Goal: Task Accomplishment & Management: Use online tool/utility

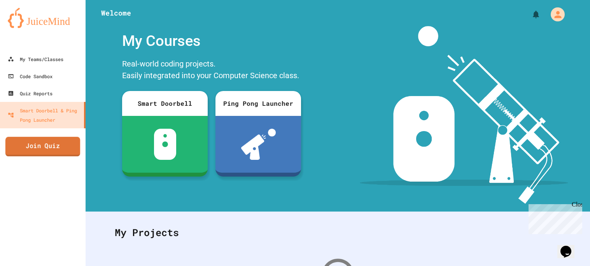
click at [65, 141] on link "Join Quiz" at bounding box center [42, 146] width 75 height 19
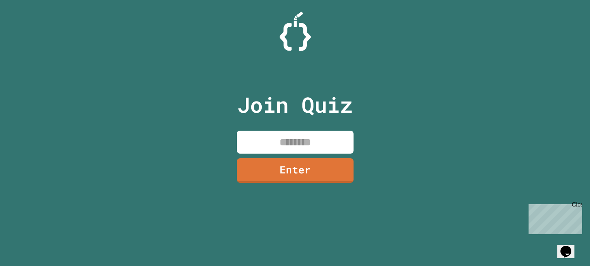
click at [297, 145] on input at bounding box center [295, 142] width 117 height 23
click at [415, 156] on div "Join Quiz Enter" at bounding box center [295, 133] width 590 height 266
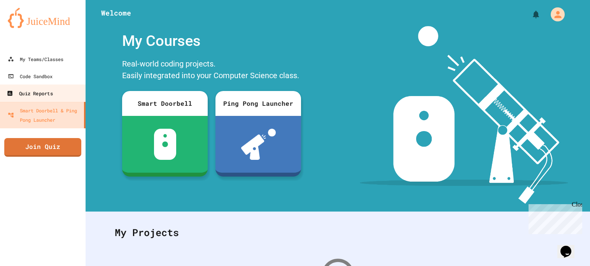
click at [30, 91] on div "Quiz Reports" at bounding box center [30, 94] width 46 height 10
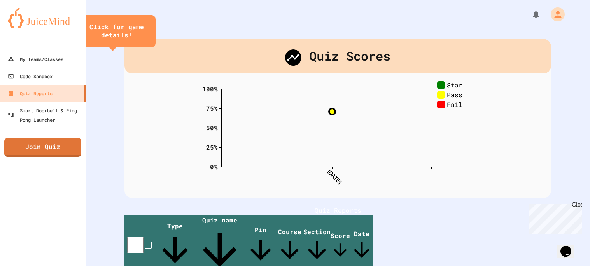
scroll to position [56, 0]
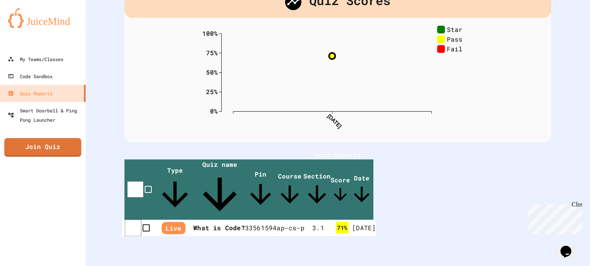
click at [245, 220] on th "What is Code?" at bounding box center [219, 228] width 52 height 17
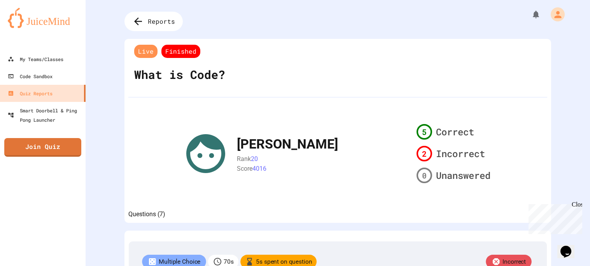
click at [229, 143] on div "[PERSON_NAME] 20 Score 4016 5 Correct 2 Incorrect 0 Unanswered" at bounding box center [337, 153] width 311 height 65
click at [173, 49] on span "Finished" at bounding box center [180, 51] width 39 height 13
click at [153, 20] on span "Reports" at bounding box center [162, 21] width 30 height 10
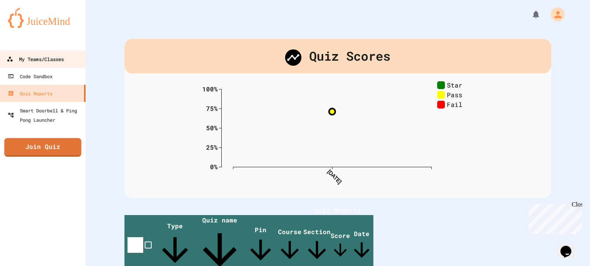
click at [73, 50] on link "My Teams/Classes" at bounding box center [43, 58] width 88 height 17
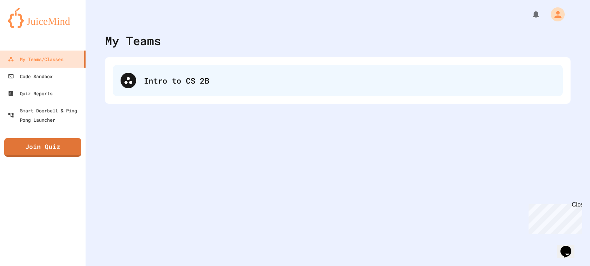
click at [164, 77] on div "Intro to CS 2B" at bounding box center [349, 81] width 411 height 12
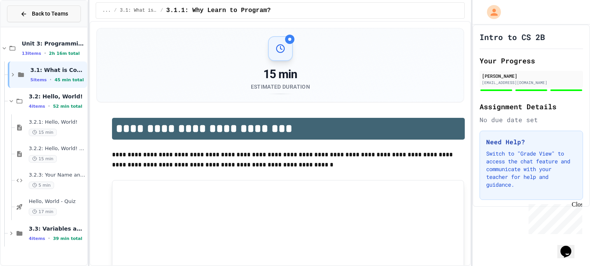
click at [65, 13] on span "Back to Teams" at bounding box center [50, 14] width 36 height 8
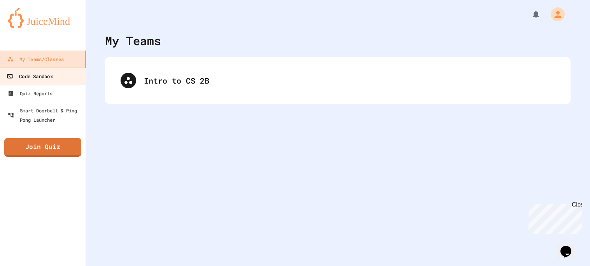
click at [62, 73] on link "Code Sandbox" at bounding box center [43, 75] width 88 height 17
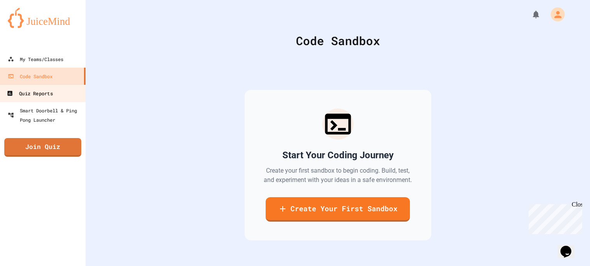
click at [54, 92] on link "Quiz Reports" at bounding box center [43, 92] width 88 height 17
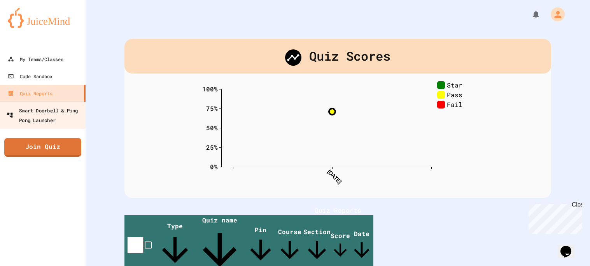
click at [66, 119] on div "Smart Doorbell & Ping Pong Launcher" at bounding box center [45, 114] width 77 height 19
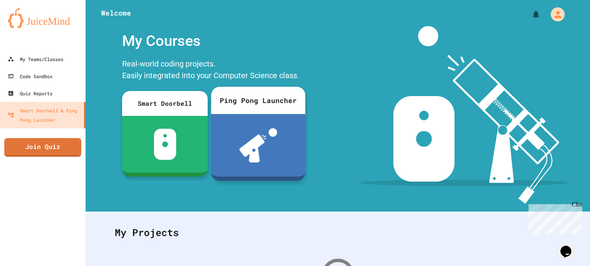
scroll to position [118, 0]
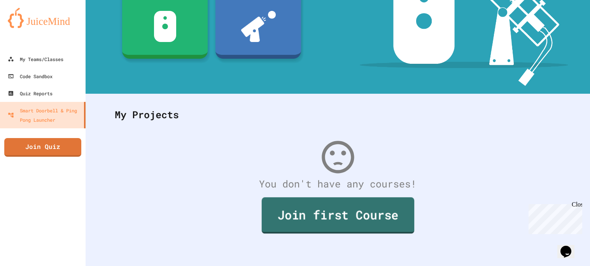
click at [354, 230] on link "Join first Course" at bounding box center [337, 215] width 152 height 36
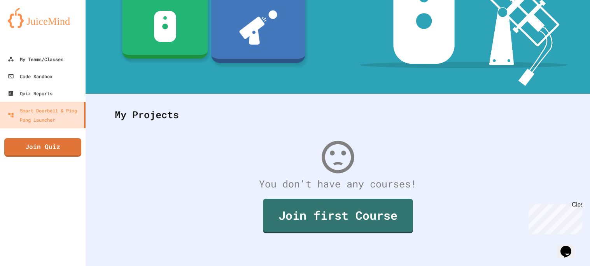
scroll to position [0, 0]
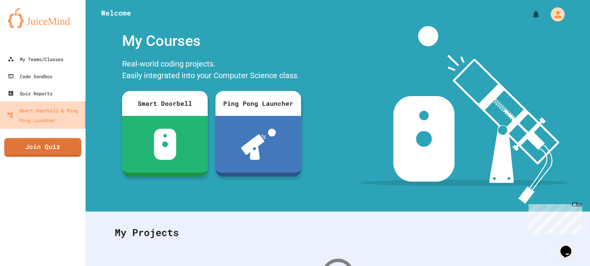
click at [56, 109] on div "Smart Doorbell & Ping Pong Launcher" at bounding box center [44, 114] width 75 height 19
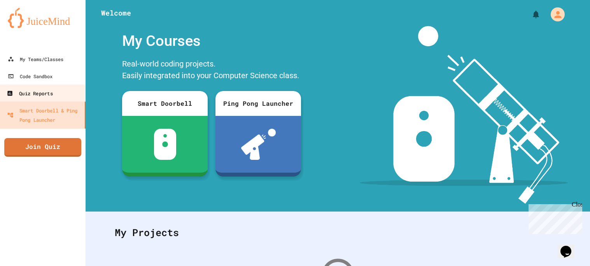
click at [55, 95] on link "Quiz Reports" at bounding box center [43, 92] width 88 height 17
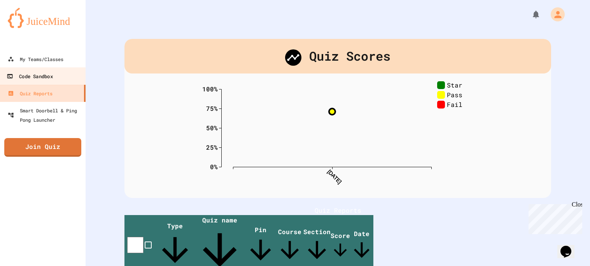
click at [50, 79] on div "Code Sandbox" at bounding box center [30, 77] width 46 height 10
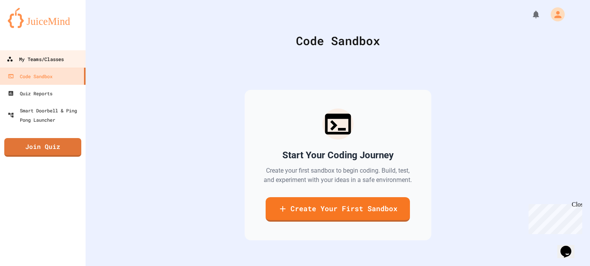
click at [54, 61] on div "My Teams/Classes" at bounding box center [35, 59] width 57 height 10
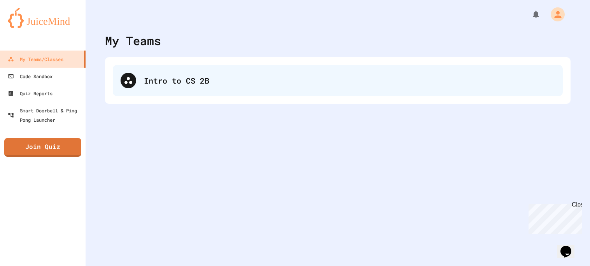
click at [428, 91] on div "Intro to CS 2B" at bounding box center [338, 80] width 450 height 31
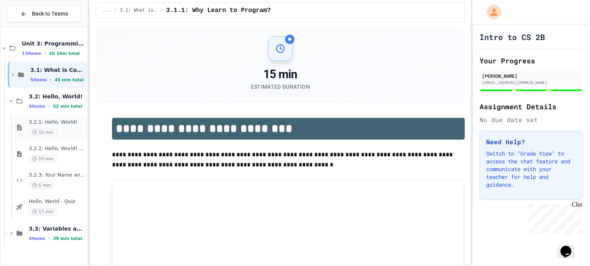
click at [52, 120] on span "3.2.1: Hello, World!" at bounding box center [57, 122] width 57 height 7
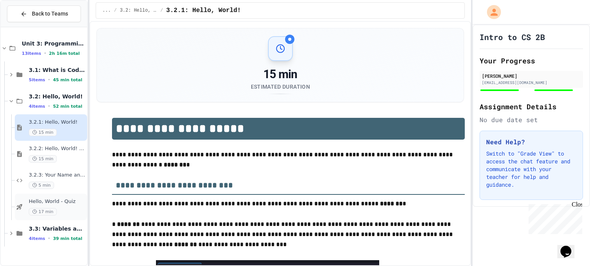
click at [77, 204] on span "Hello, World - Quiz" at bounding box center [57, 201] width 57 height 7
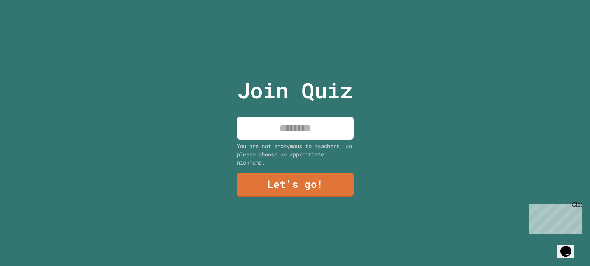
click at [286, 130] on input at bounding box center [295, 128] width 117 height 23
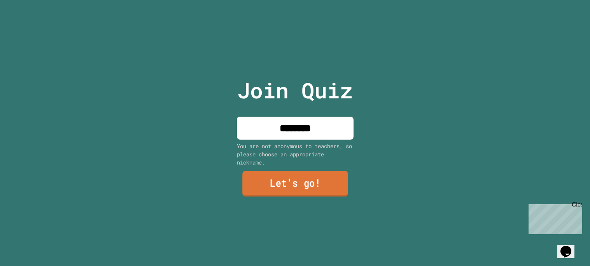
type input "********"
click at [268, 188] on link "Let's go!" at bounding box center [295, 184] width 106 height 26
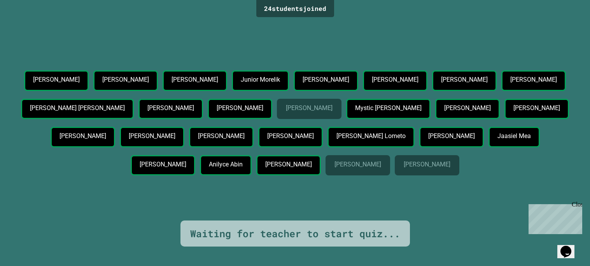
click at [354, 90] on div "[PERSON_NAME] [PERSON_NAME] [PERSON_NAME] [PERSON_NAME] [PERSON_NAME] [PERSON_N…" at bounding box center [294, 124] width 551 height 108
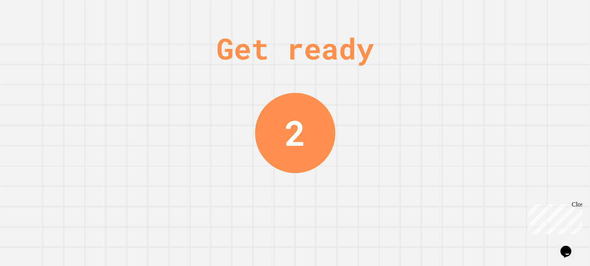
click at [308, 116] on div "2" at bounding box center [295, 133] width 80 height 80
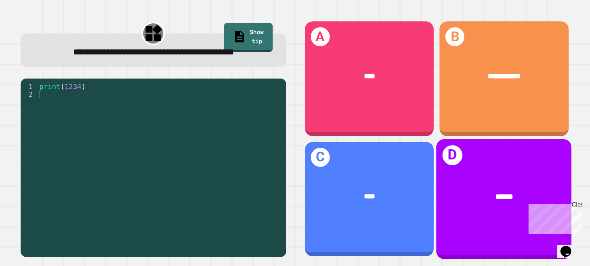
click at [479, 157] on div "D ******" at bounding box center [503, 199] width 135 height 120
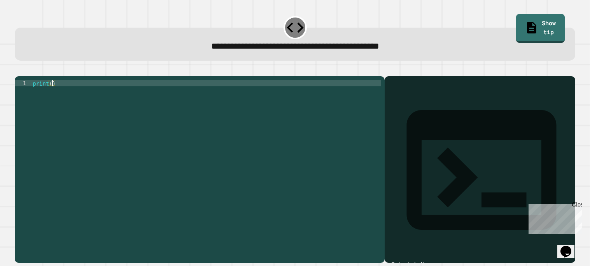
click at [51, 94] on div "print ( )" at bounding box center [205, 167] width 349 height 174
type textarea "**********"
click at [19, 70] on button "button" at bounding box center [19, 70] width 0 height 0
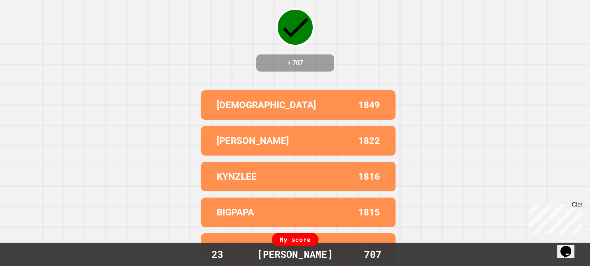
scroll to position [0, 0]
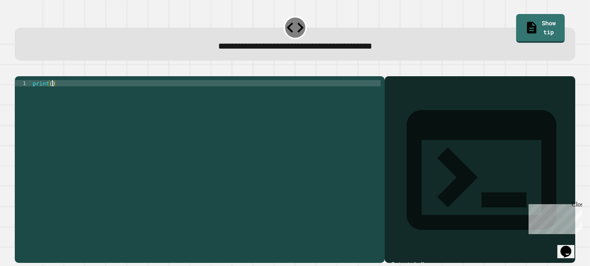
click at [52, 94] on div "print ( )" at bounding box center [206, 167] width 350 height 174
type textarea "**********"
click at [19, 70] on button "button" at bounding box center [19, 70] width 0 height 0
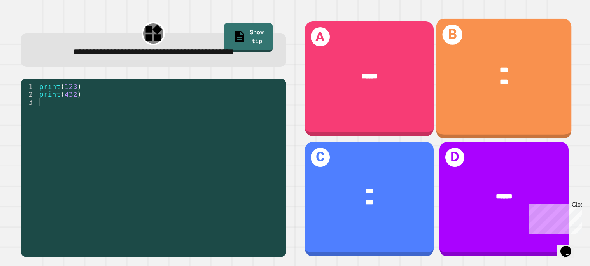
click at [479, 52] on div "*** ***" at bounding box center [503, 77] width 135 height 54
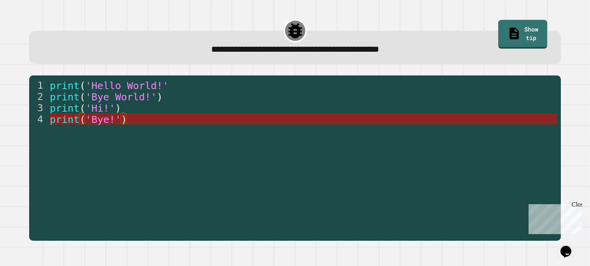
click at [118, 115] on span "'Bye!'" at bounding box center [103, 119] width 36 height 12
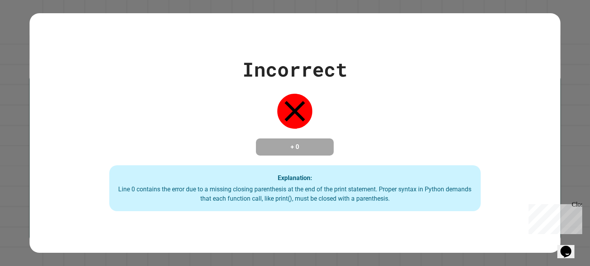
click at [464, 108] on div "Incorrect + 0 Explanation: Line 0 contains the error due to a missing closing p…" at bounding box center [295, 133] width 530 height 156
click at [577, 208] on div "Close" at bounding box center [576, 206] width 10 height 10
click at [557, 146] on div "Incorrect + 0 Explanation: Line 0 contains the error due to a missing closing p…" at bounding box center [295, 133] width 530 height 156
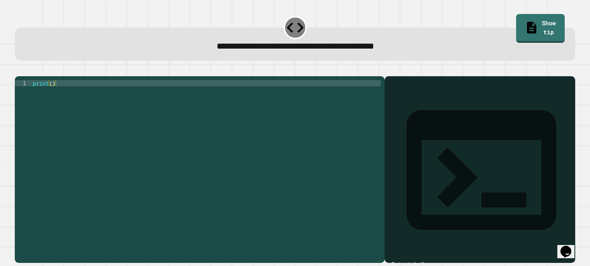
click at [51, 95] on div "print ( )" at bounding box center [206, 167] width 350 height 174
type textarea "**********"
click at [19, 70] on icon "button" at bounding box center [19, 70] width 0 height 0
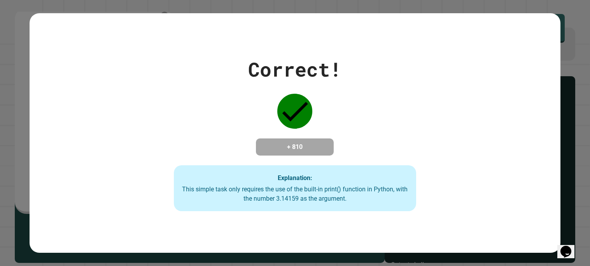
click at [24, 76] on div "Correct! + 810 Explanation: This simple task only requires the use of the built…" at bounding box center [295, 133] width 590 height 266
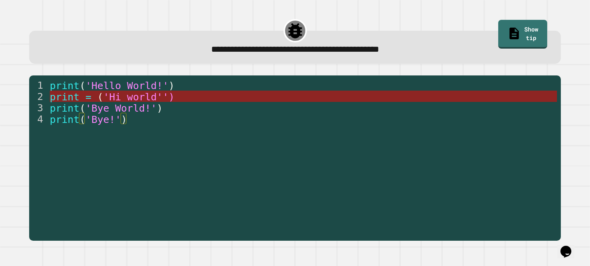
click at [118, 94] on span "'Hi world'')" at bounding box center [138, 97] width 71 height 12
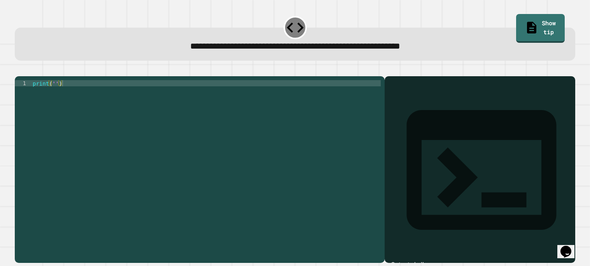
click at [54, 90] on div "1 print ( '' ) XXXXXXXXXXXXXXXXXXXXXXXXXXXXXXXXXXXXXXXXXXXXXXXXXXXXXXXXXXXXXXXX…" at bounding box center [200, 169] width 370 height 187
click at [56, 91] on div "print ( '' )" at bounding box center [206, 167] width 350 height 174
click at [99, 108] on div "print ( 'It' s a beautiful day )" at bounding box center [205, 167] width 349 height 174
click at [198, 122] on div "print ( 'It' s a beautiful day )" at bounding box center [205, 167] width 349 height 174
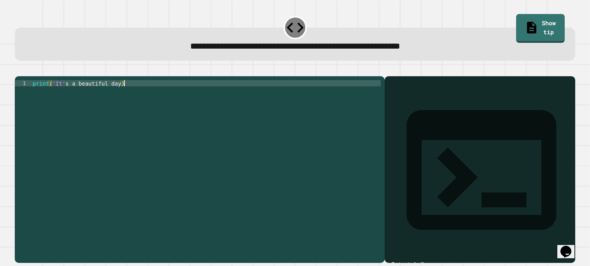
click at [122, 94] on div "print ( 'It' s a beautiful day )" at bounding box center [205, 167] width 349 height 174
click at [120, 94] on div "print ( 'It' s a beautiful day )" at bounding box center [205, 167] width 349 height 174
click at [137, 139] on div "print ( 'It' s a beautiful day ')" at bounding box center [205, 167] width 349 height 174
click at [19, 70] on icon "button" at bounding box center [19, 70] width 0 height 0
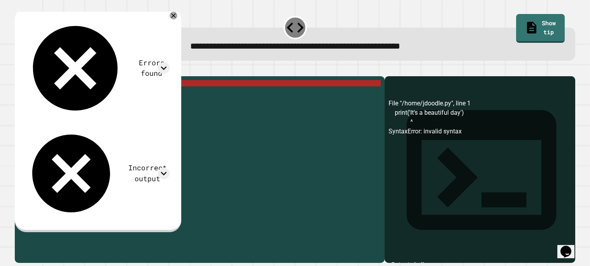
click at [120, 94] on div "print ( 'It' s a beautiful day ')" at bounding box center [205, 167] width 349 height 174
click at [124, 94] on div "print ( 'It' s a beautiful day ')" at bounding box center [205, 167] width 349 height 174
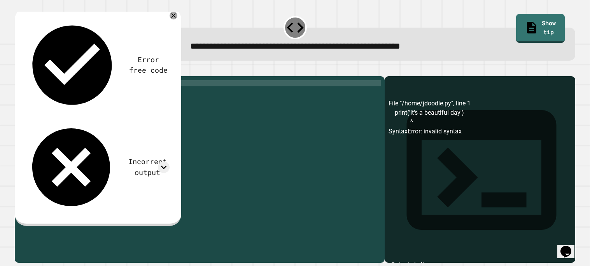
click at [54, 93] on div "print ( 'It' s a beautiful day ')" at bounding box center [205, 167] width 349 height 174
click at [124, 91] on div "print ( 'It' s a beautiful day ')" at bounding box center [205, 167] width 349 height 174
type textarea "**********"
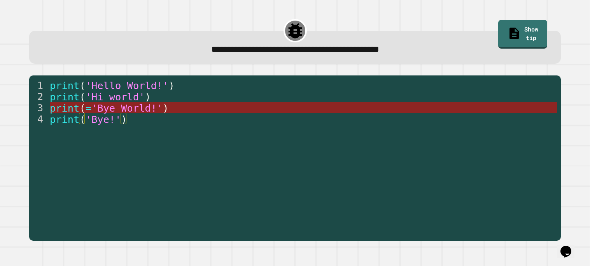
click at [130, 106] on span "'Bye World!'" at bounding box center [126, 108] width 71 height 12
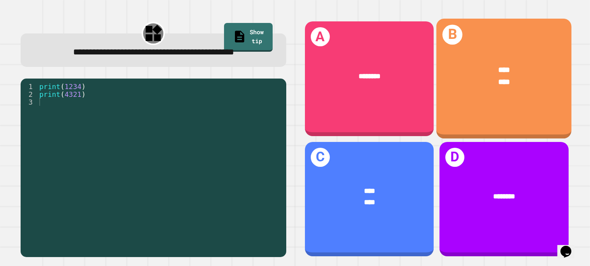
click at [538, 85] on div "****" at bounding box center [504, 83] width 105 height 12
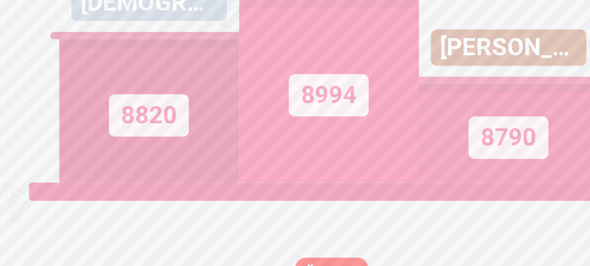
click at [229, 185] on div "8820" at bounding box center [177, 138] width 115 height 92
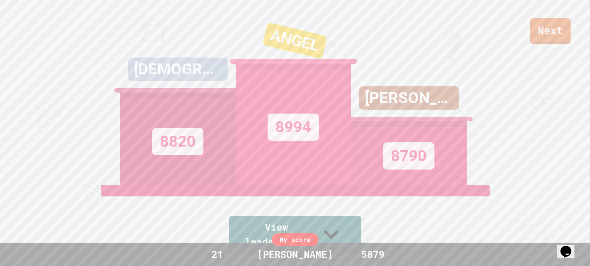
click at [540, 37] on link "Next" at bounding box center [550, 31] width 41 height 26
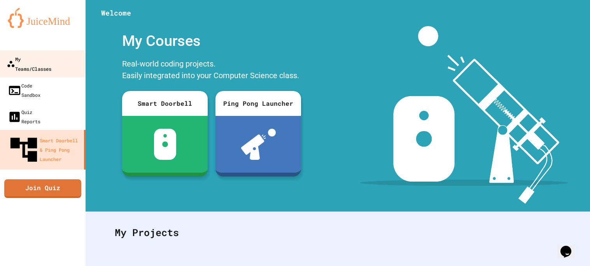
click at [84, 55] on link "My Teams/Classes" at bounding box center [43, 63] width 88 height 27
